Goal: Information Seeking & Learning: Learn about a topic

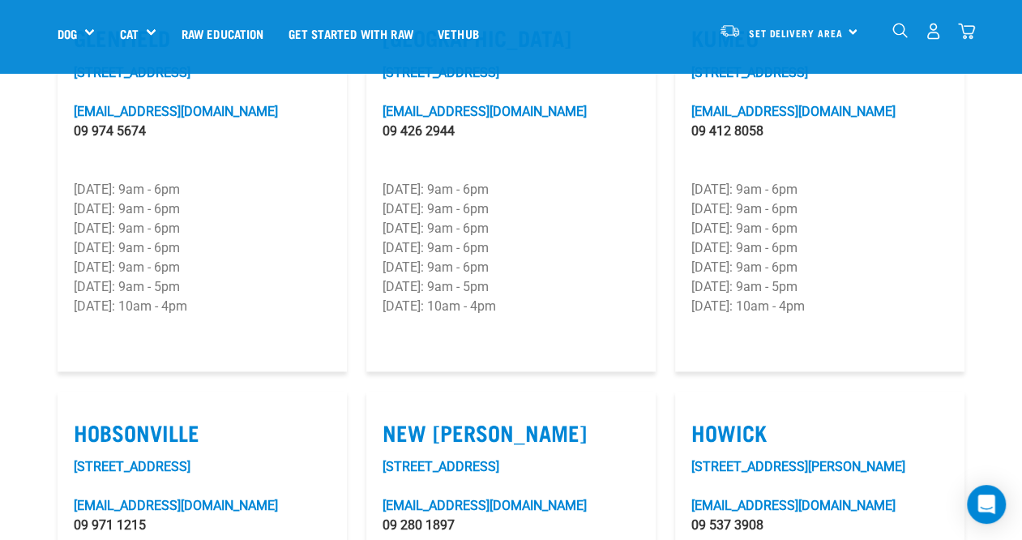
scroll to position [891, 0]
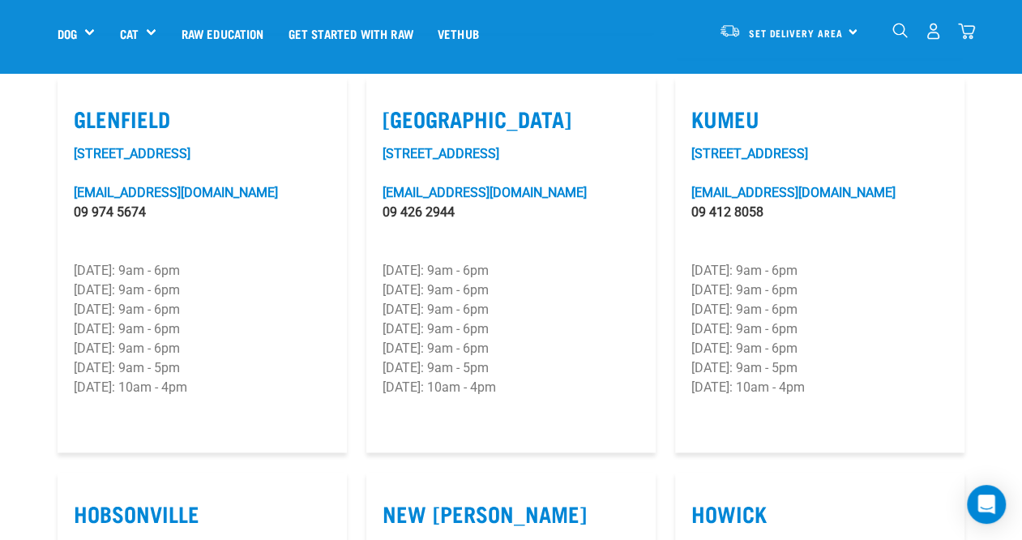
click at [724, 149] on link "[STREET_ADDRESS]" at bounding box center [749, 153] width 117 height 15
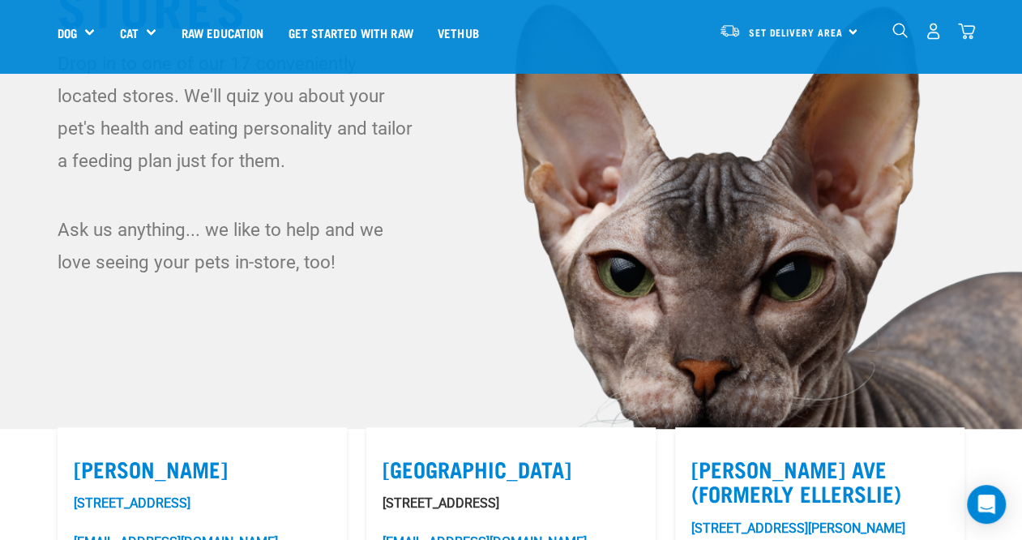
scroll to position [162, 0]
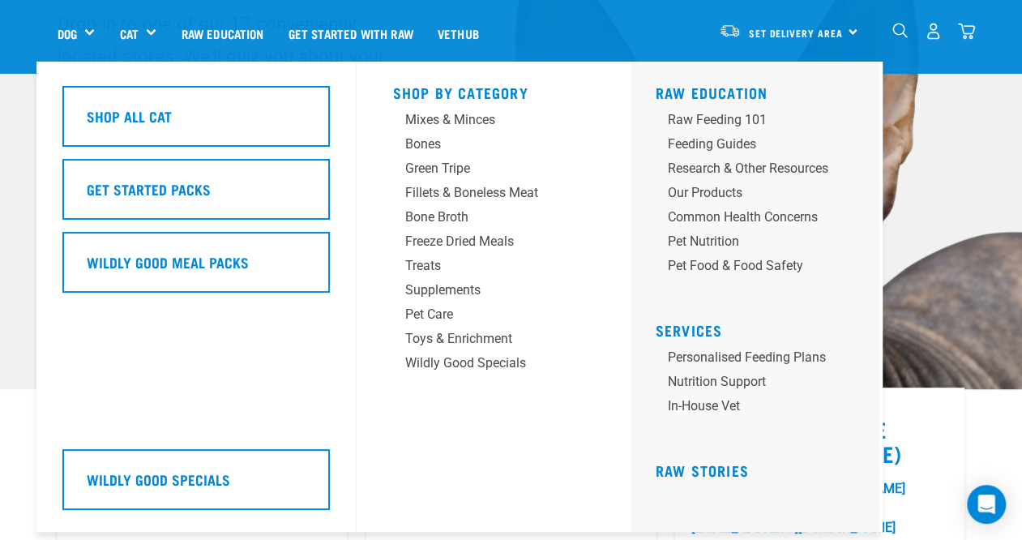
click at [146, 109] on h5 "Shop All Cat" at bounding box center [128, 115] width 85 height 21
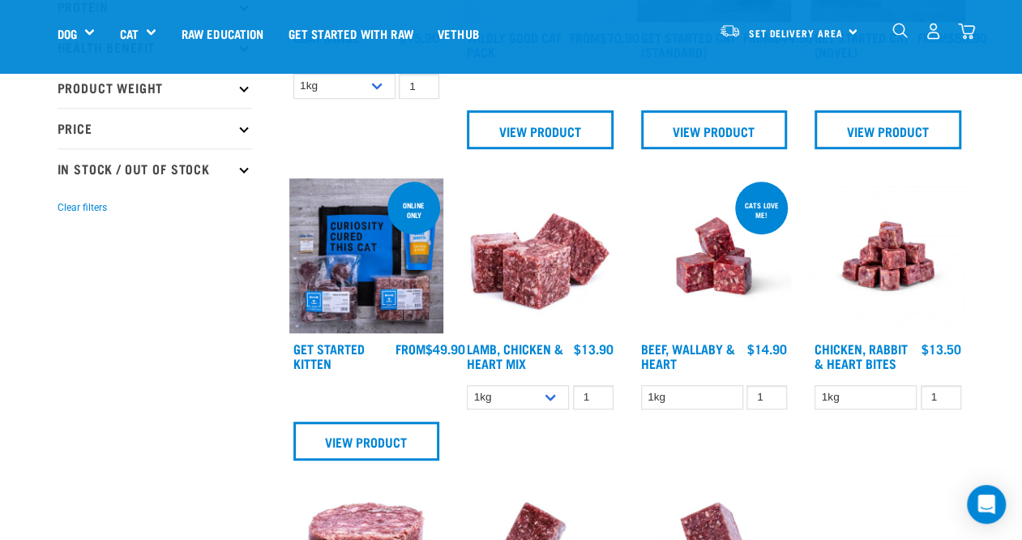
scroll to position [405, 0]
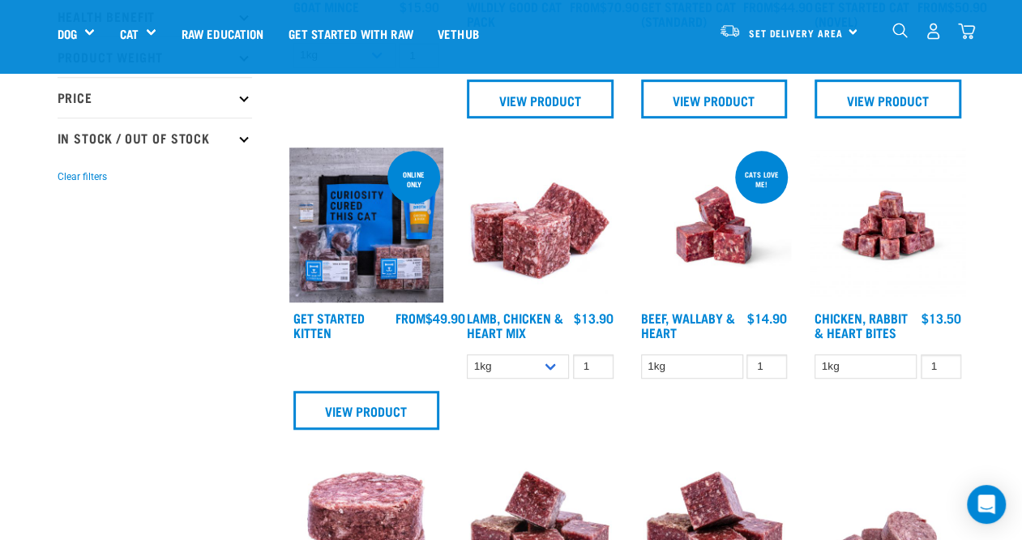
click at [848, 314] on link "Chicken, Rabbit & Heart Bites" at bounding box center [860, 325] width 93 height 22
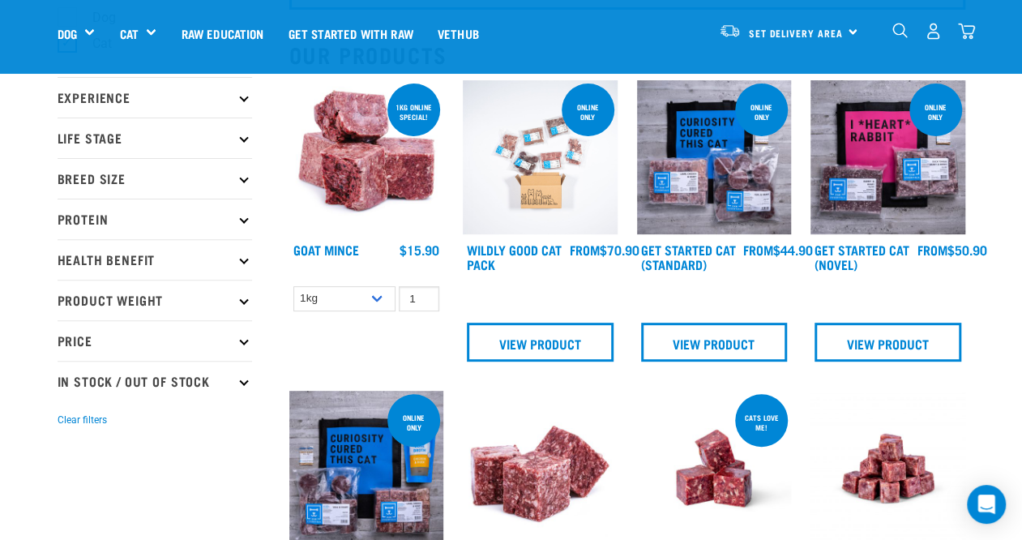
scroll to position [81, 0]
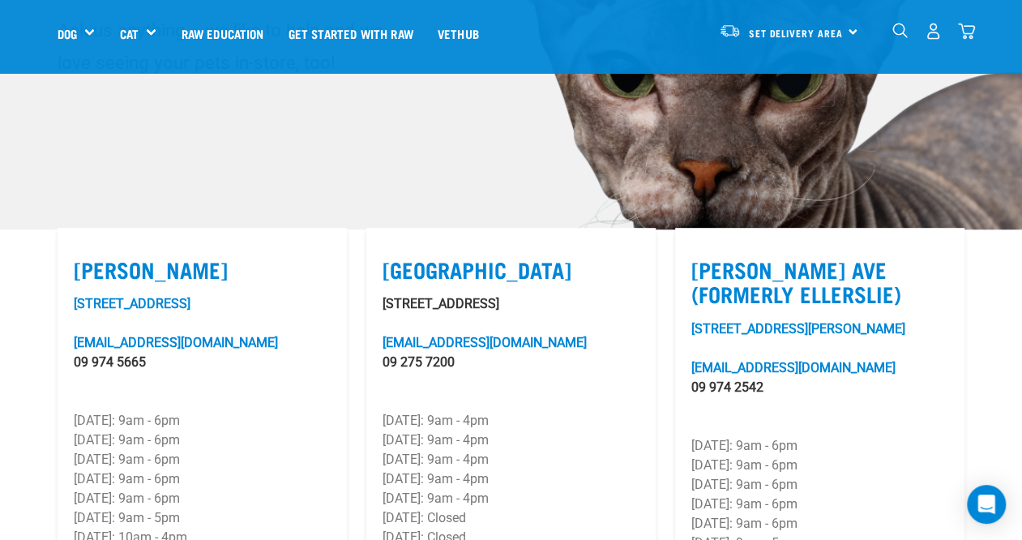
scroll to position [243, 0]
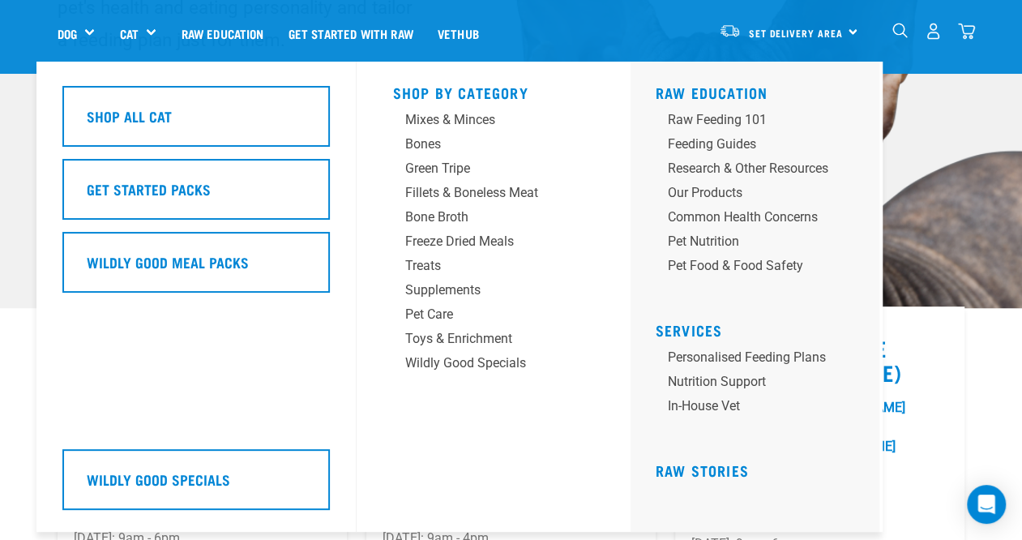
click at [123, 29] on link "Cat" at bounding box center [128, 33] width 19 height 19
click at [126, 107] on h5 "Shop All Cat" at bounding box center [128, 115] width 85 height 21
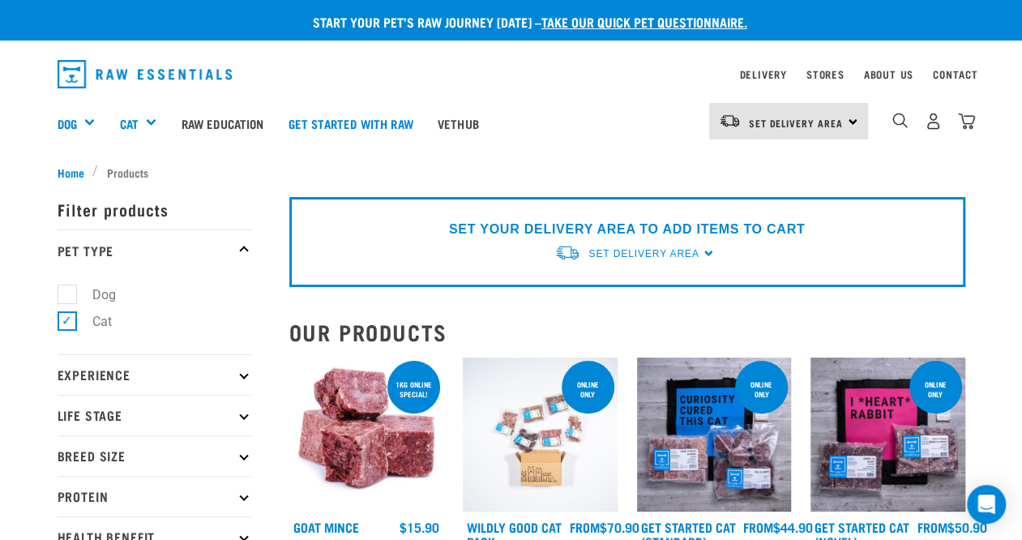
scroll to position [81, 0]
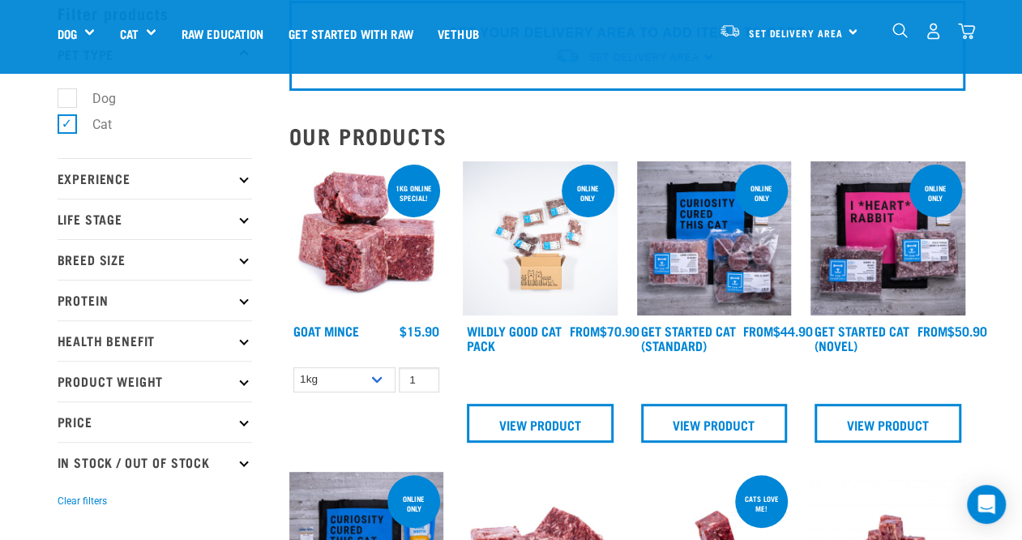
click at [904, 276] on img at bounding box center [887, 238] width 155 height 155
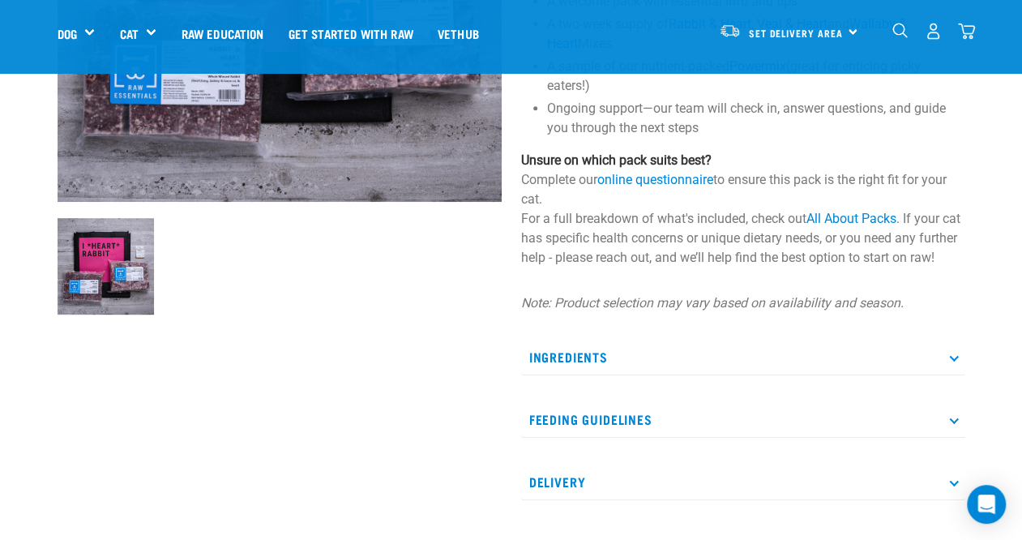
scroll to position [405, 0]
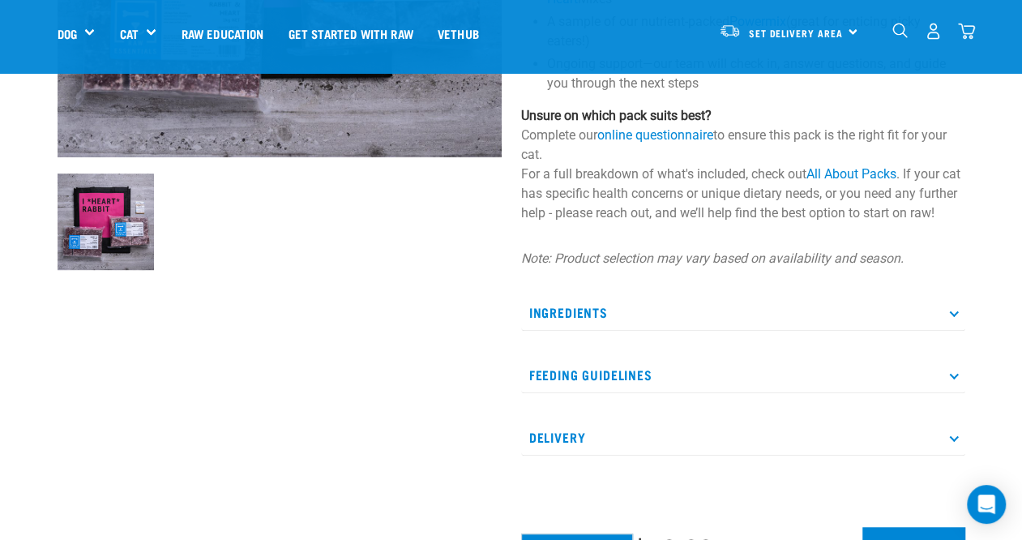
click at [627, 330] on p "Ingredients" at bounding box center [743, 312] width 444 height 36
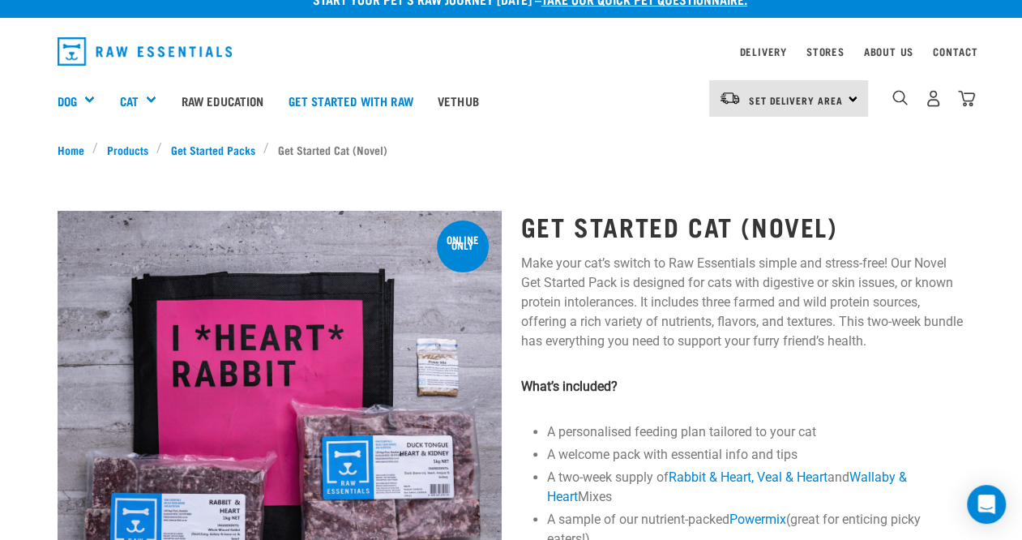
scroll to position [0, 0]
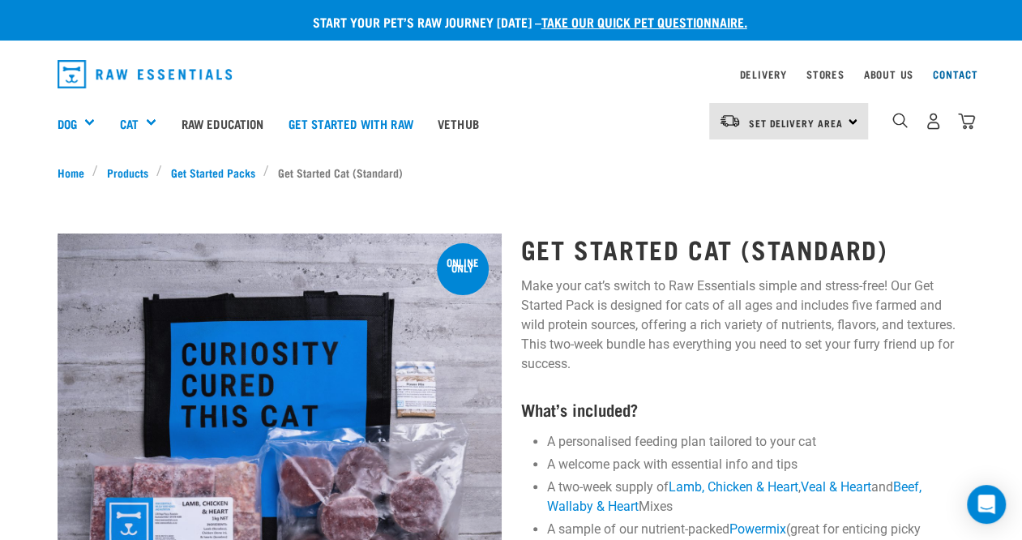
click at [955, 71] on link "Contact" at bounding box center [955, 74] width 45 height 6
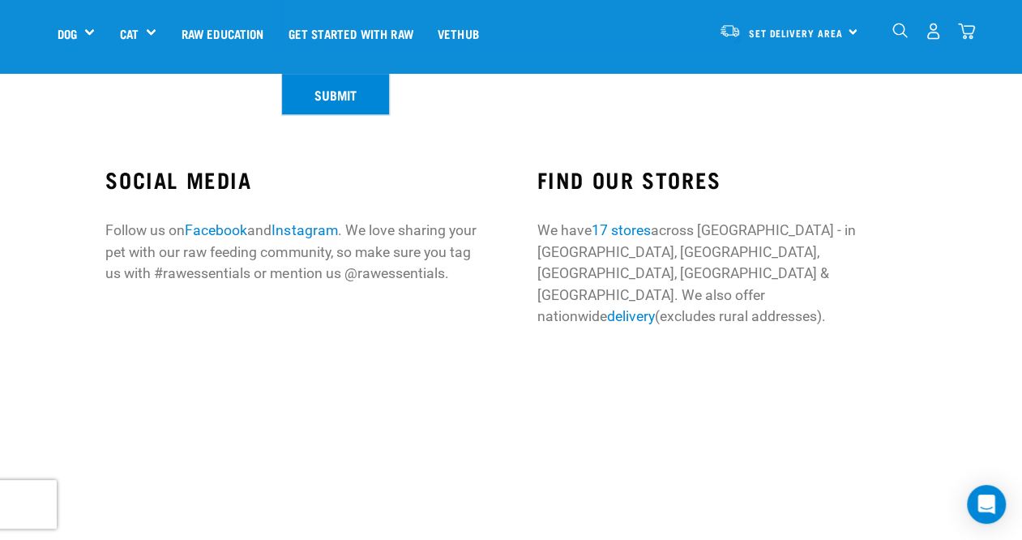
scroll to position [486, 0]
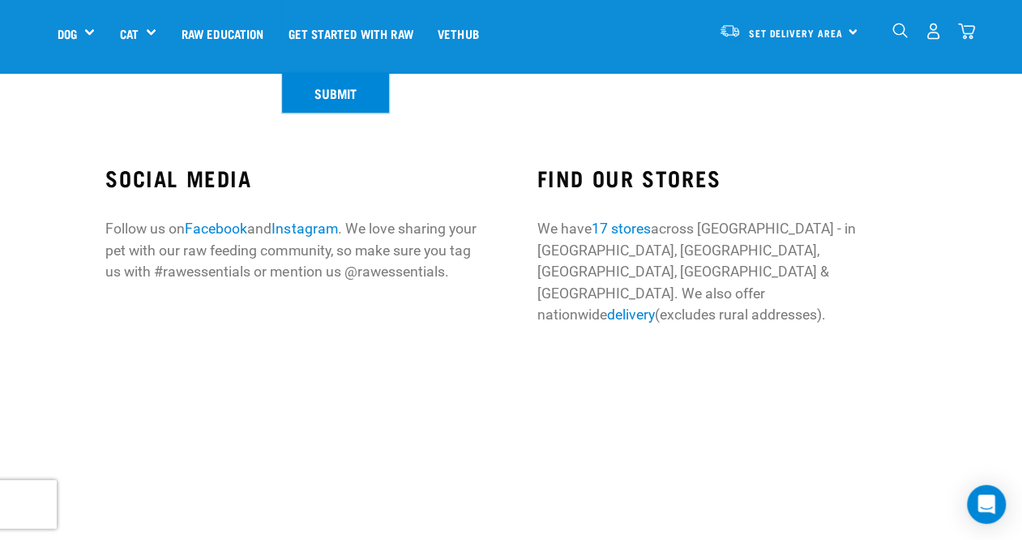
click at [635, 223] on link "17 stores" at bounding box center [620, 228] width 59 height 16
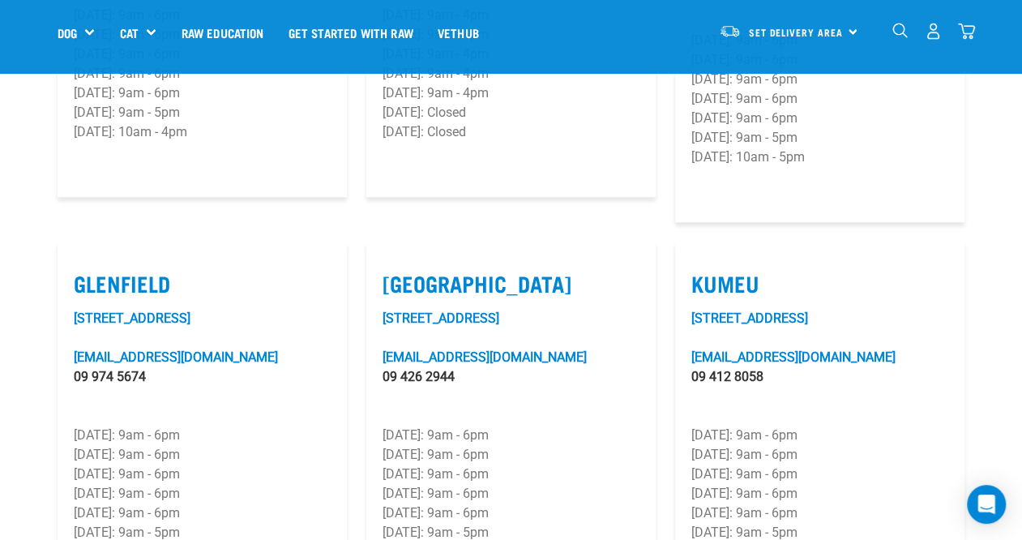
scroll to position [729, 0]
